Goal: Check status: Check status

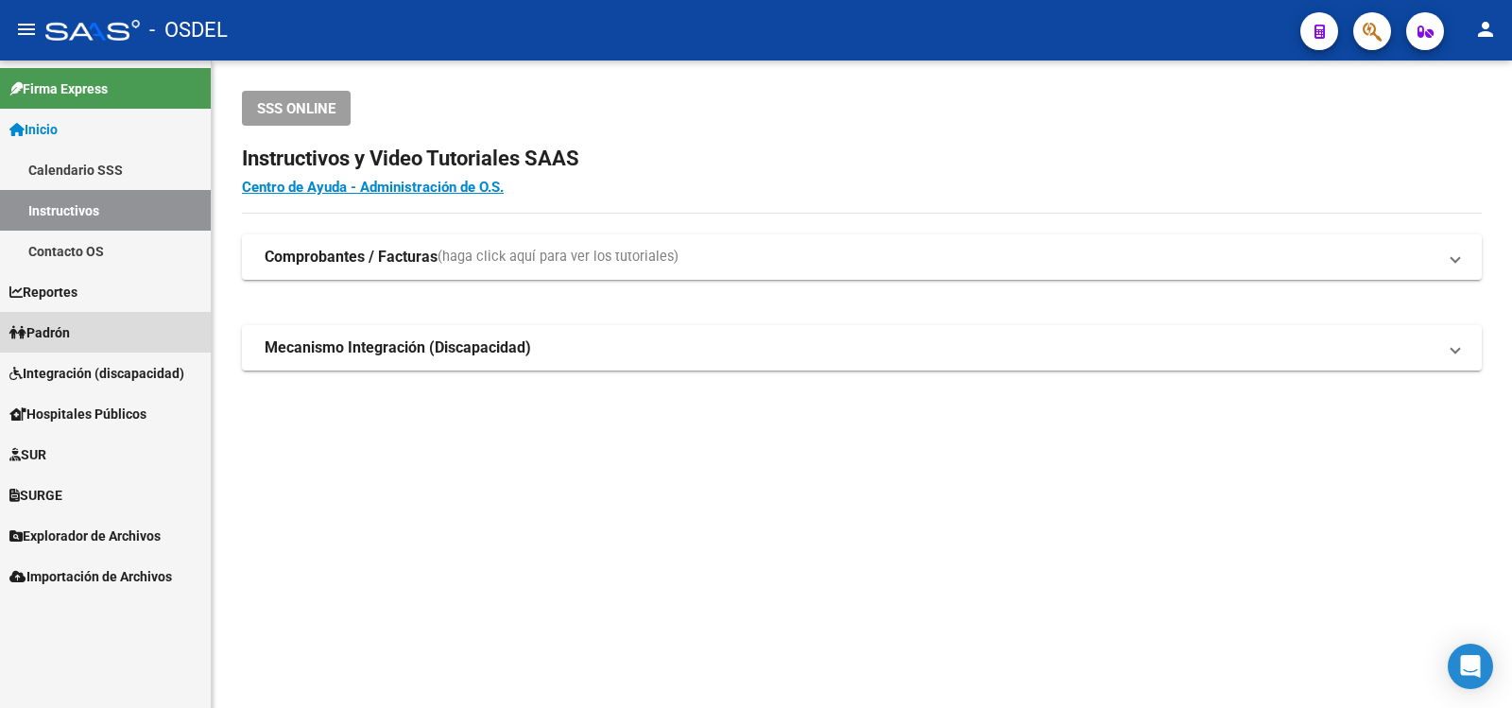
click at [64, 331] on span "Padrón" at bounding box center [39, 332] width 60 height 21
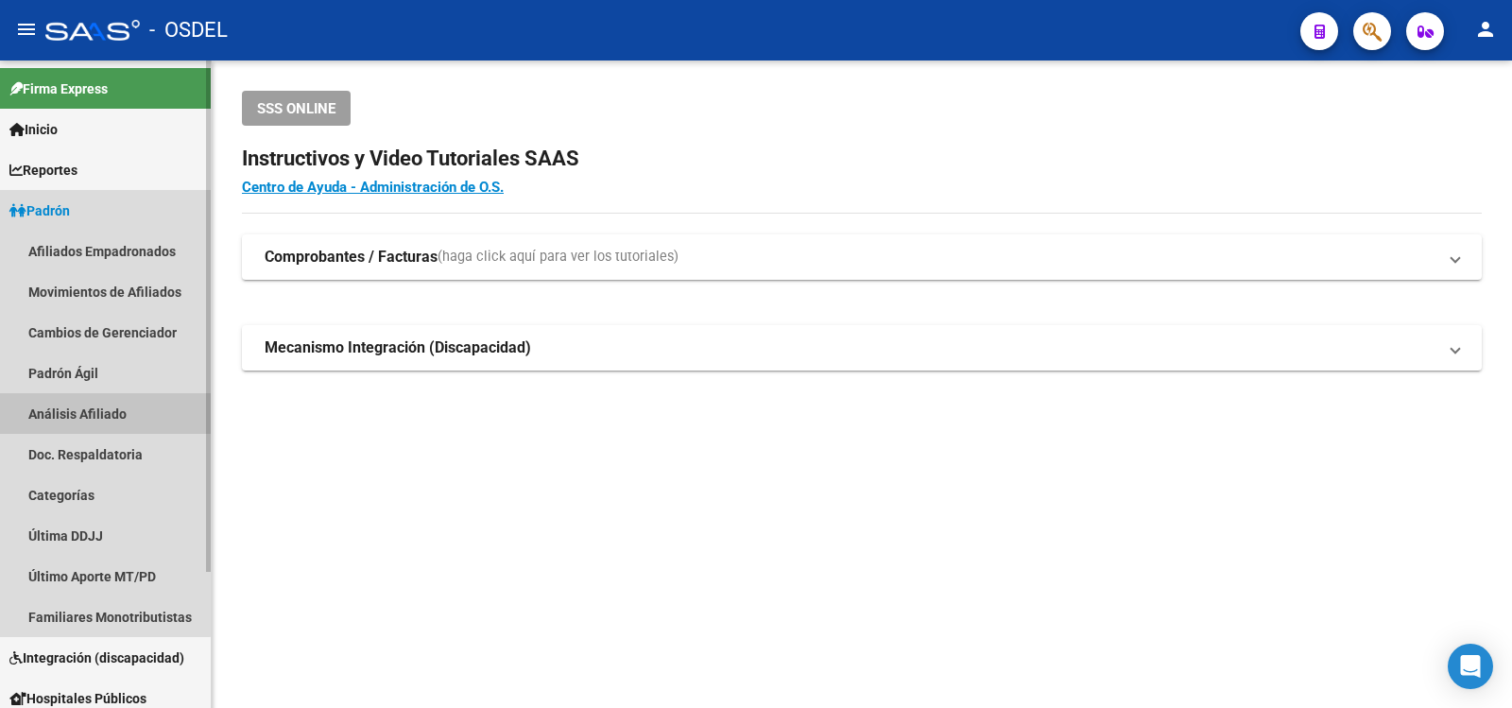
click at [60, 410] on link "Análisis Afiliado" at bounding box center [105, 413] width 211 height 41
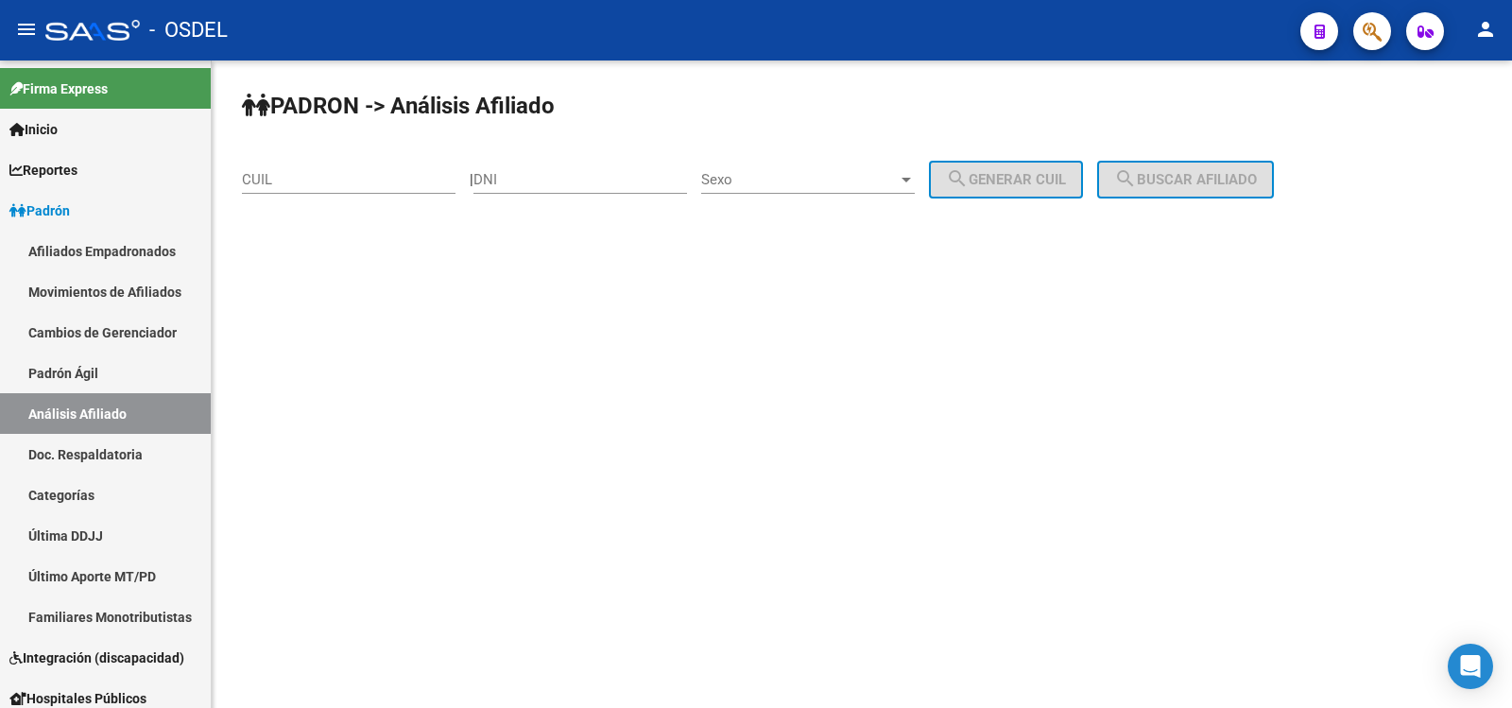
click at [545, 176] on input "DNI" at bounding box center [581, 179] width 214 height 17
type input "11624566"
click at [915, 176] on div at bounding box center [906, 179] width 17 height 15
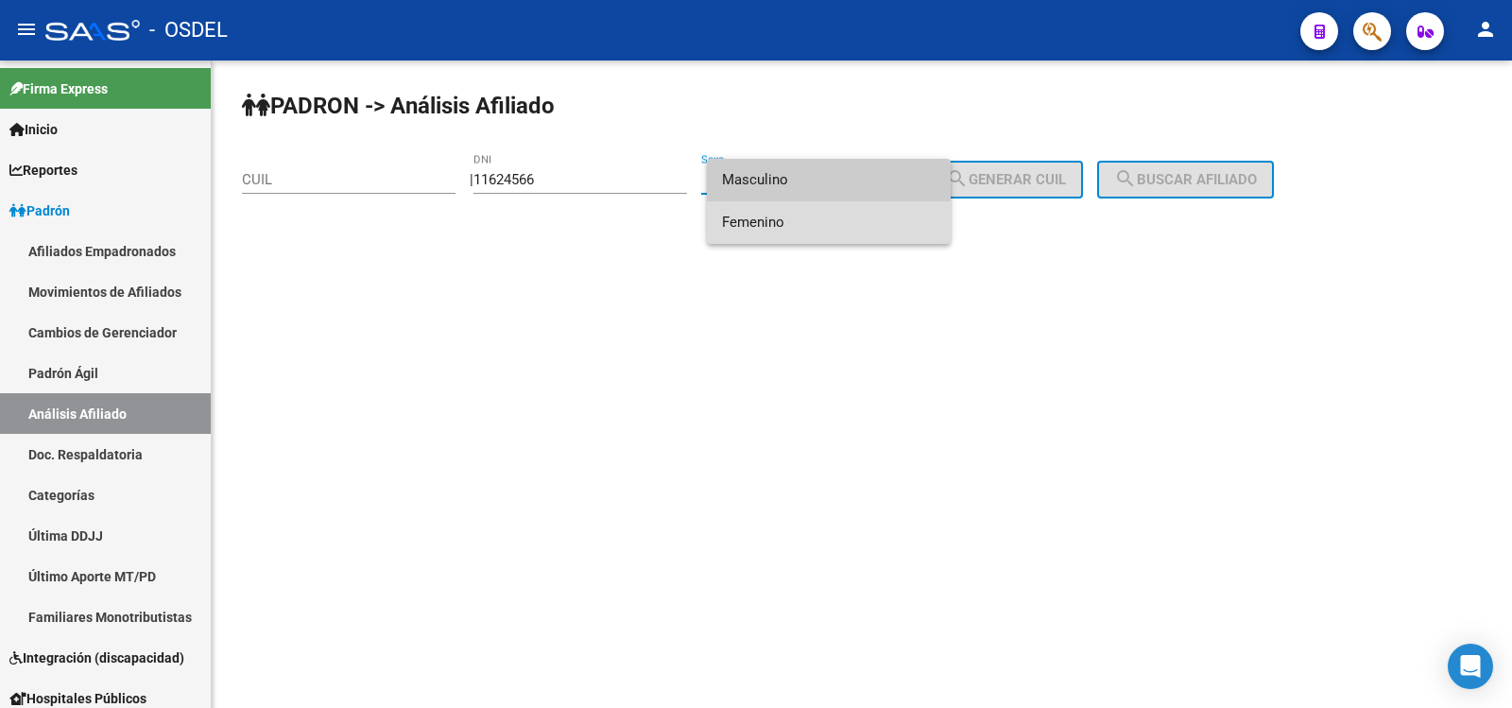
drag, startPoint x: 767, startPoint y: 218, endPoint x: 829, endPoint y: 224, distance: 62.6
click at [769, 218] on span "Femenino" at bounding box center [829, 222] width 214 height 43
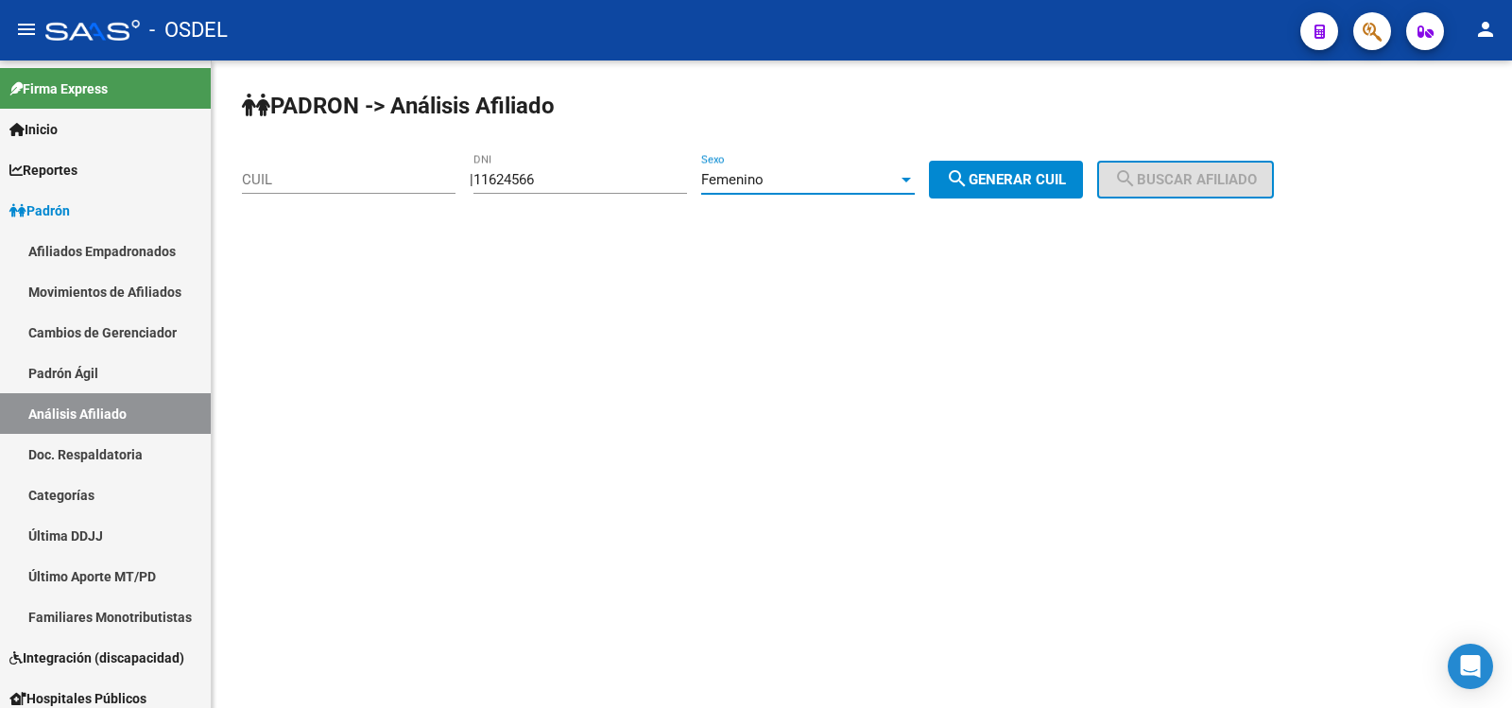
click at [1018, 178] on span "search Generar CUIL" at bounding box center [1006, 179] width 120 height 17
type input "27-11624566-9"
click at [1234, 170] on button "search Buscar afiliado" at bounding box center [1186, 180] width 177 height 38
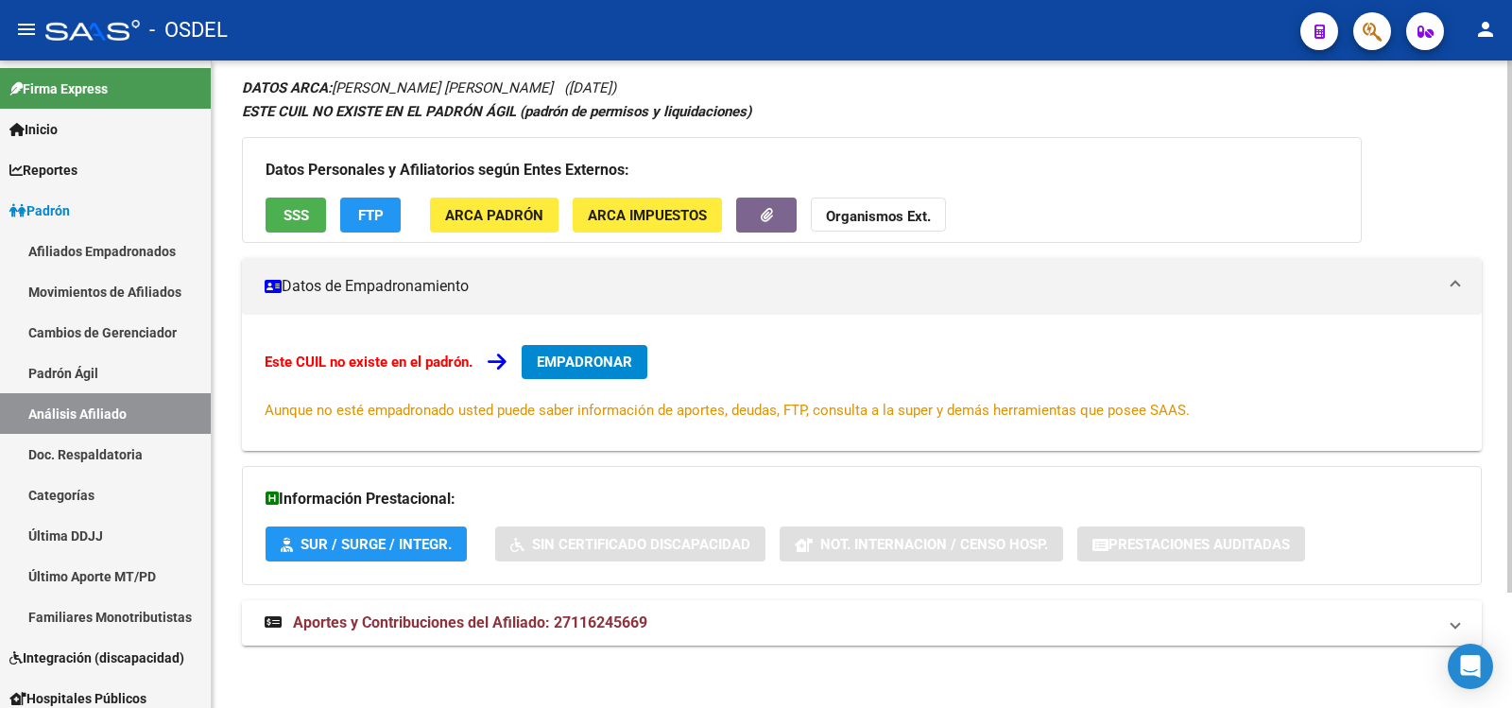
scroll to position [140, 0]
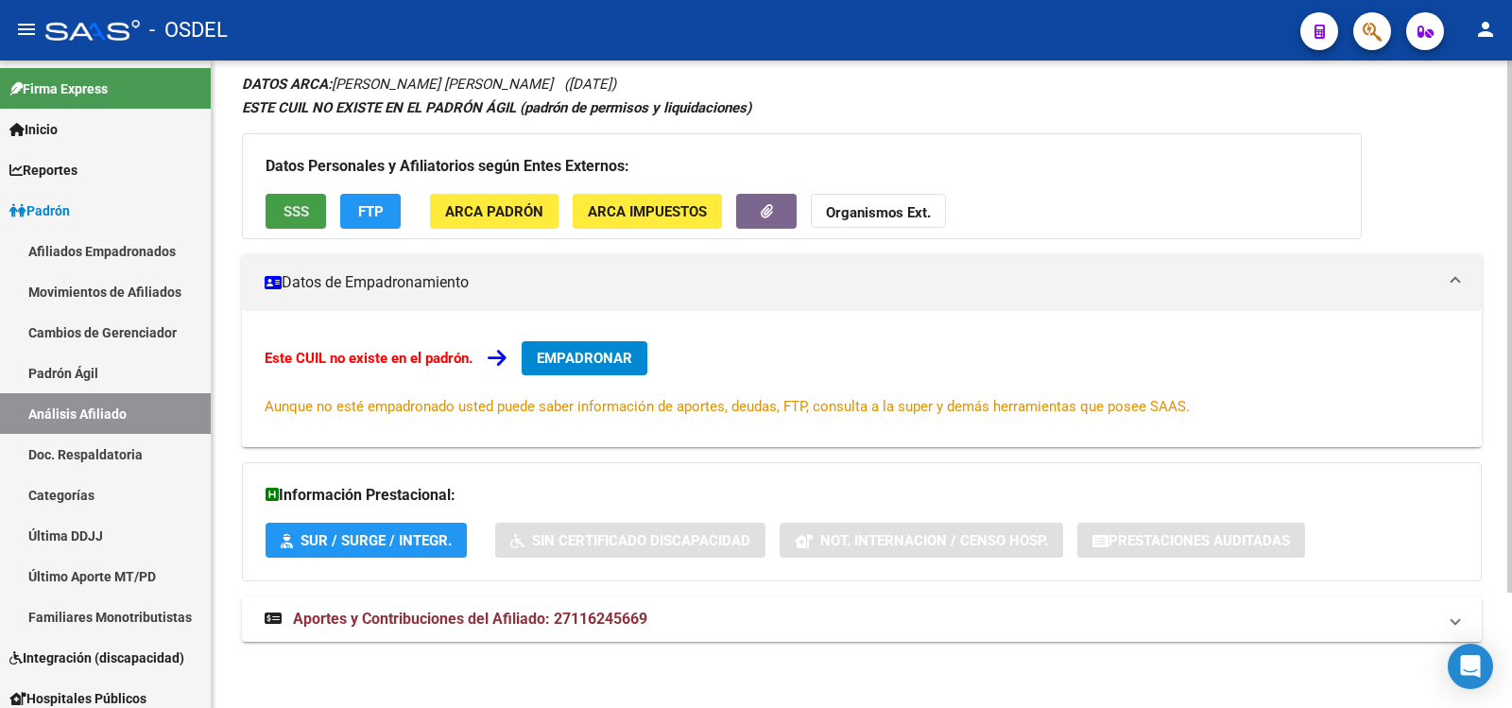
click at [292, 203] on span "SSS" at bounding box center [297, 211] width 26 height 17
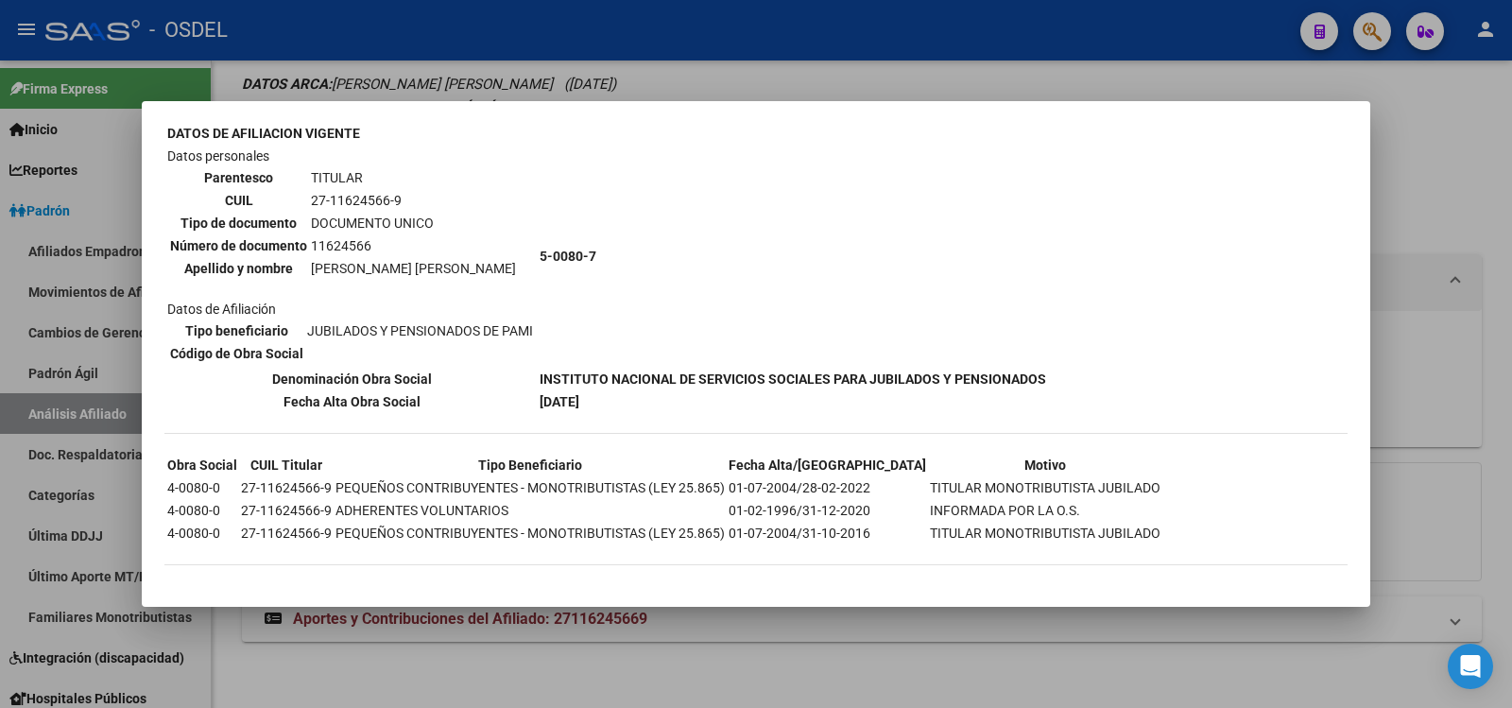
click at [1088, 26] on div at bounding box center [756, 354] width 1512 height 708
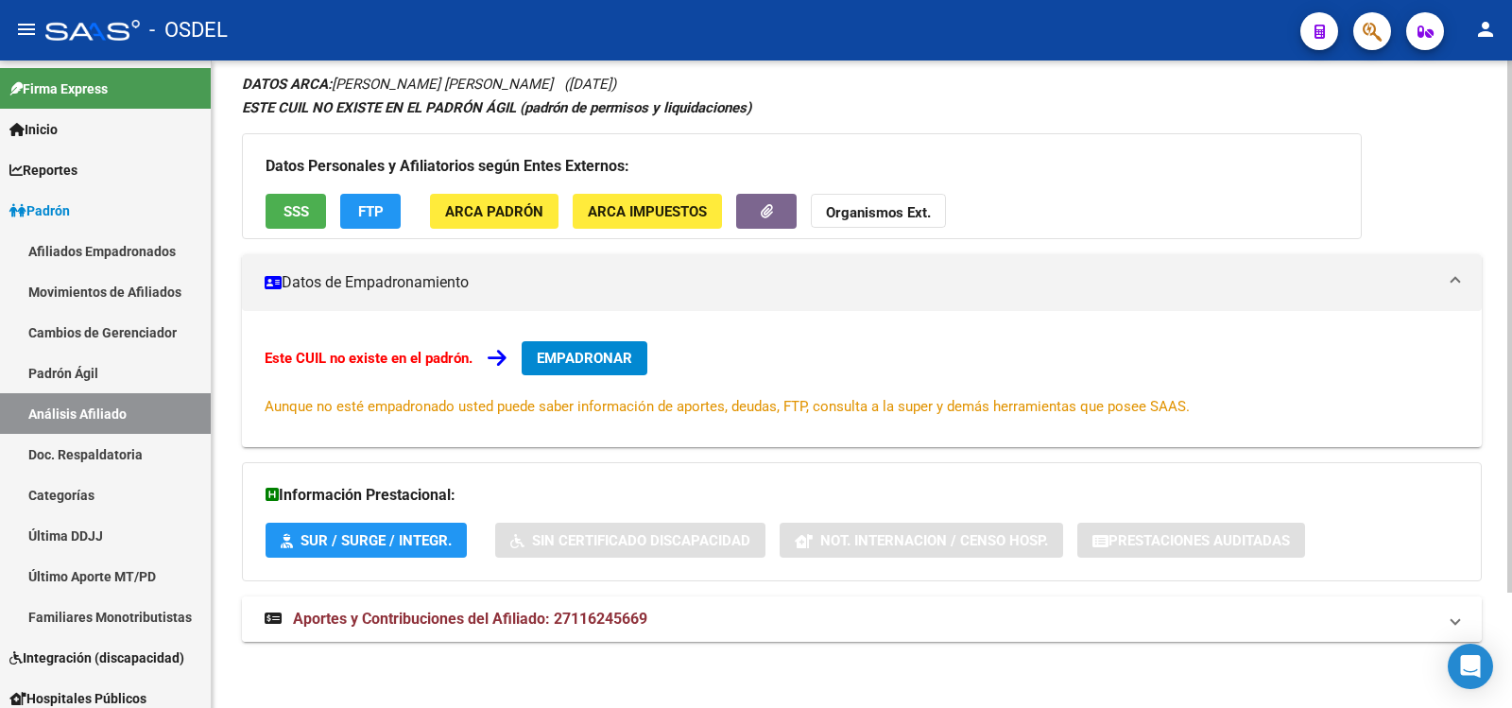
click at [446, 618] on span "Aportes y Contribuciones del Afiliado: 27116245669" at bounding box center [470, 619] width 354 height 18
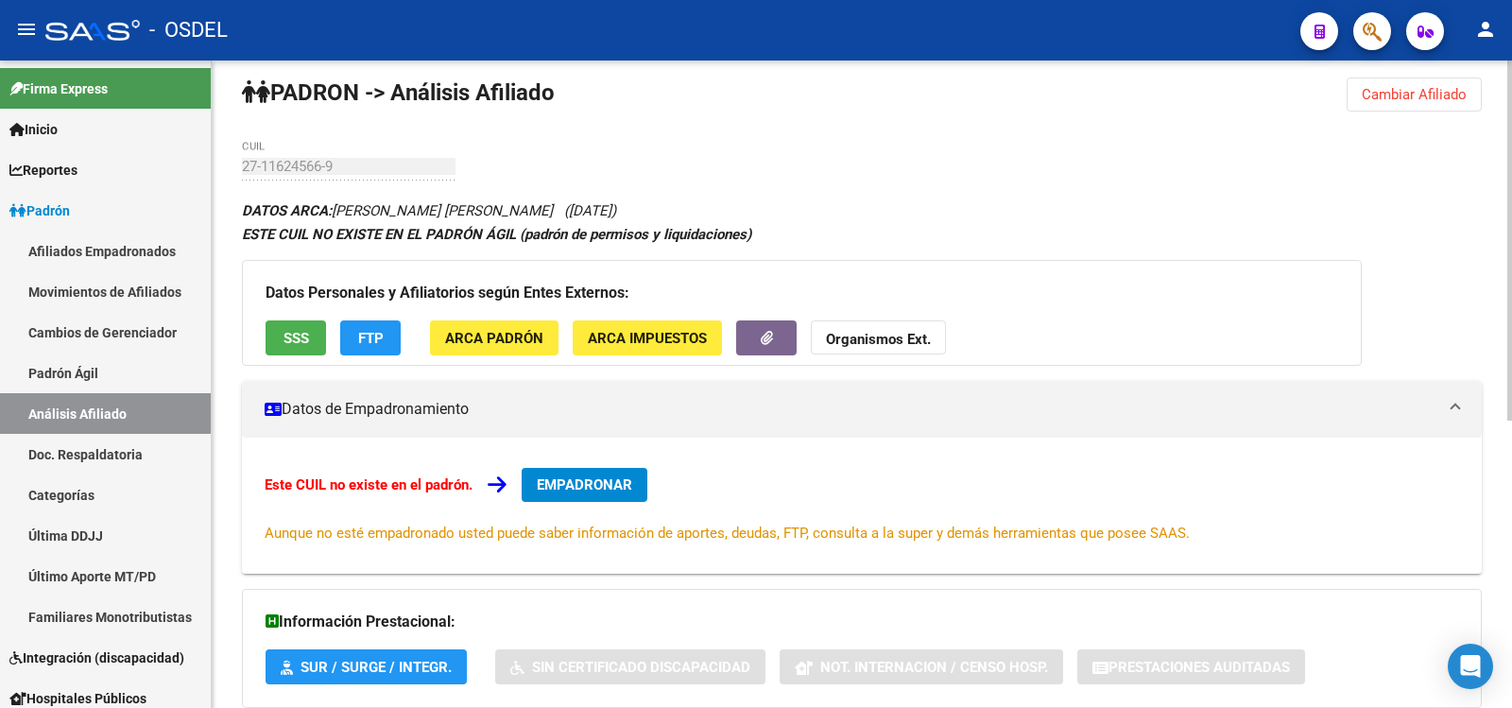
scroll to position [0, 0]
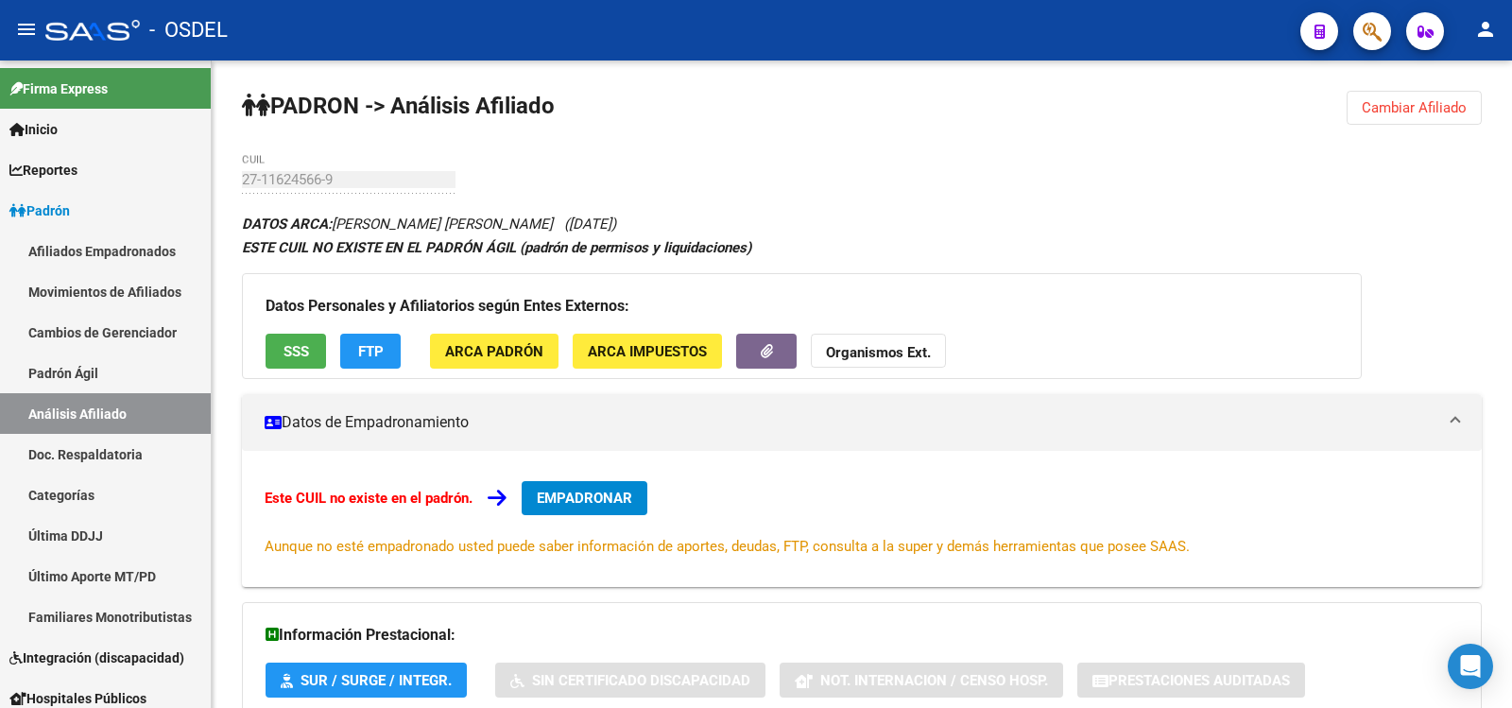
click at [1487, 26] on mat-icon "person" at bounding box center [1486, 29] width 23 height 23
click at [1456, 122] on button "exit_to_app Salir" at bounding box center [1447, 124] width 115 height 45
